Goal: Task Accomplishment & Management: Use online tool/utility

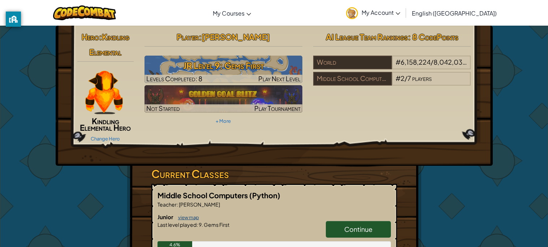
click at [181, 218] on link "view map" at bounding box center [186, 218] width 25 height 6
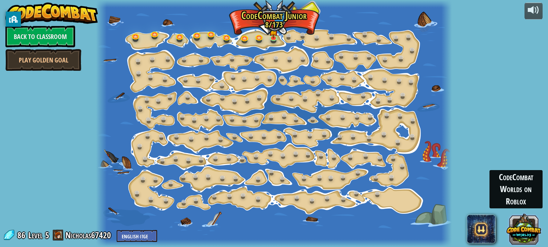
click at [509, 223] on button at bounding box center [523, 229] width 35 height 35
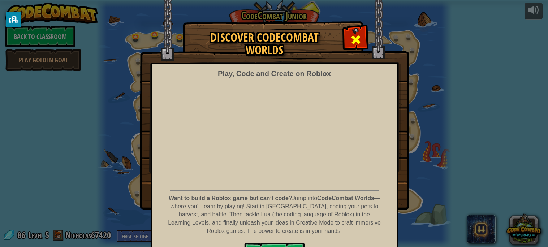
click at [351, 31] on div at bounding box center [355, 38] width 23 height 23
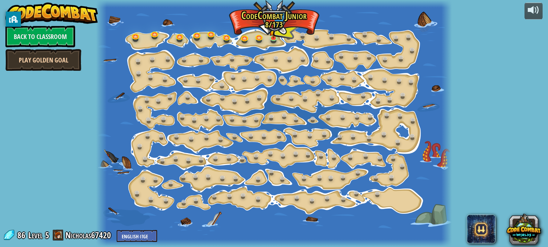
click at [49, 64] on link "Play Golden Goal" at bounding box center [43, 60] width 76 height 22
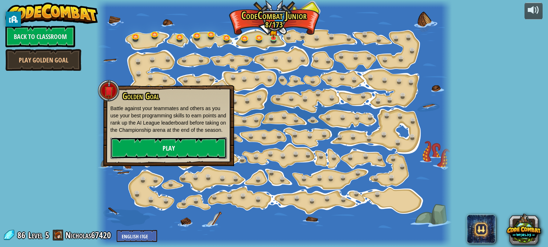
click at [203, 142] on link "Play" at bounding box center [169, 148] width 116 height 22
